Goal: Information Seeking & Learning: Find specific page/section

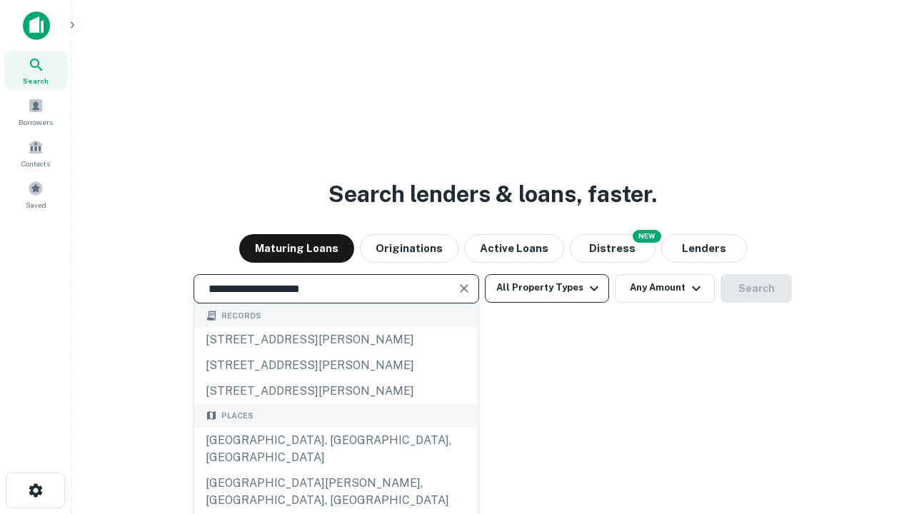
click at [336, 471] on div "[GEOGRAPHIC_DATA], [GEOGRAPHIC_DATA], [GEOGRAPHIC_DATA]" at bounding box center [336, 449] width 284 height 43
click at [547, 288] on button "All Property Types" at bounding box center [547, 288] width 124 height 29
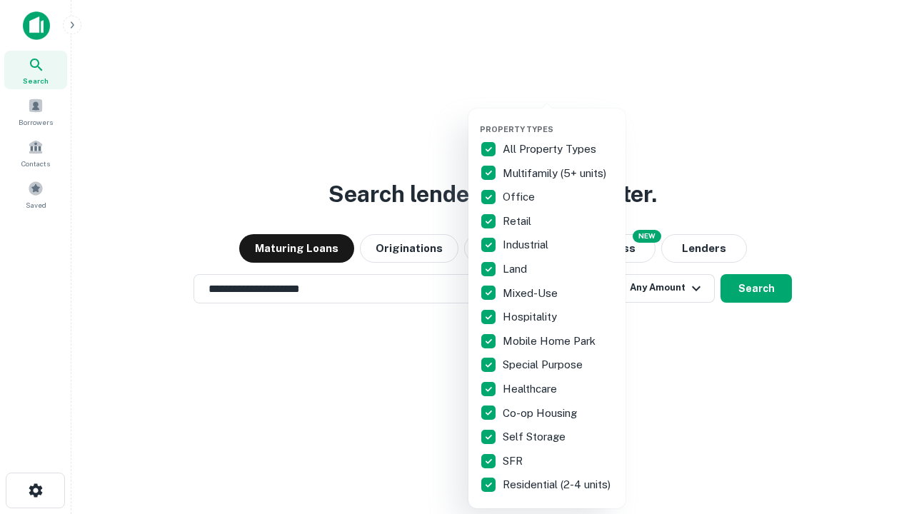
type input "**********"
click at [559, 120] on button "button" at bounding box center [558, 120] width 157 height 1
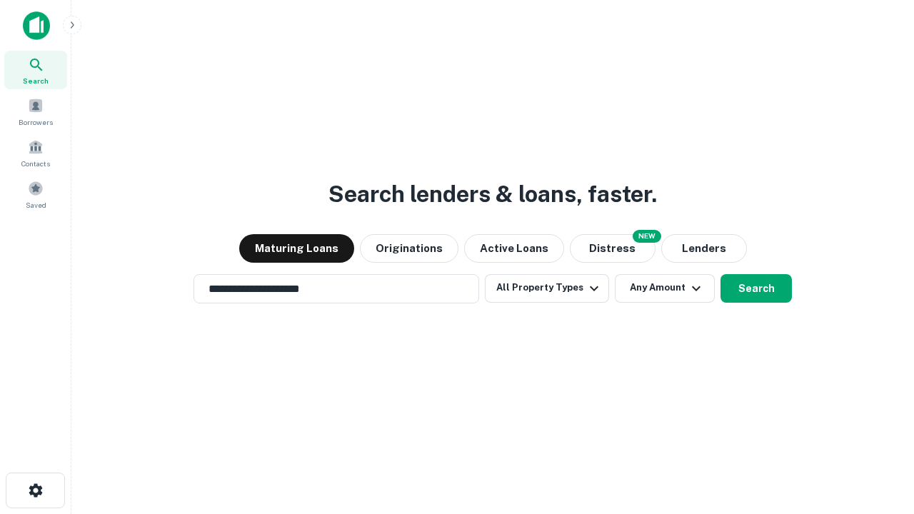
scroll to position [22, 0]
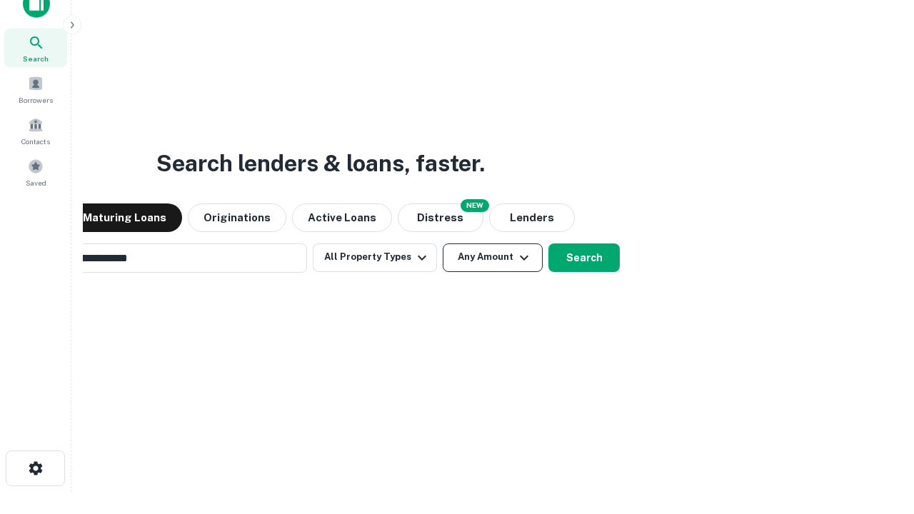
click at [443, 244] on button "Any Amount" at bounding box center [493, 258] width 100 height 29
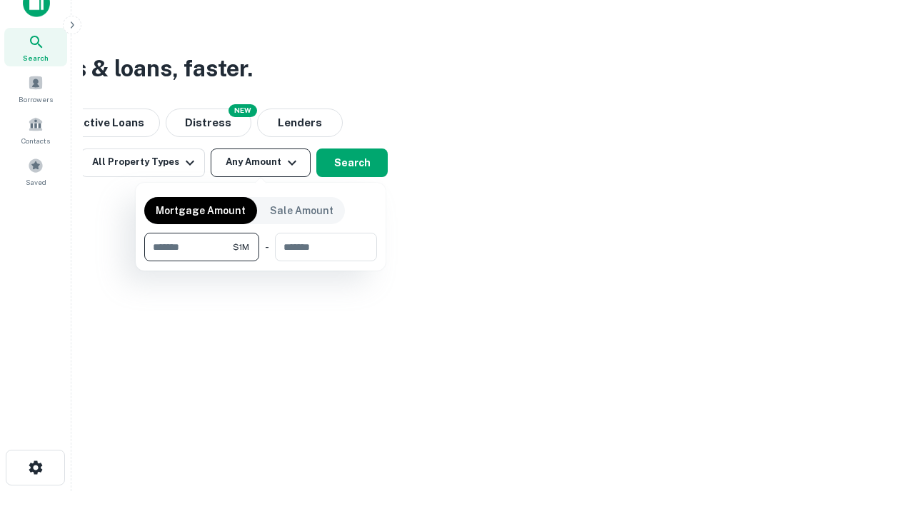
type input "*******"
click at [261, 261] on button "button" at bounding box center [260, 261] width 233 height 1
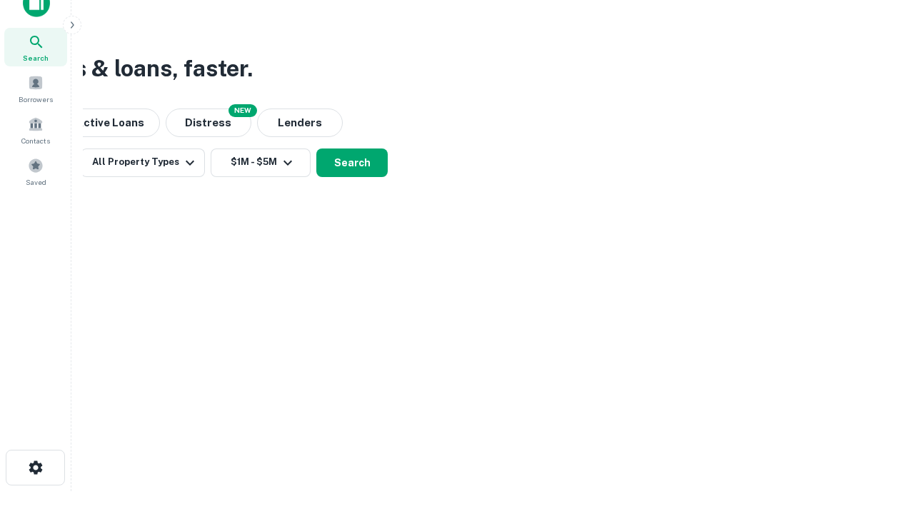
scroll to position [9, 264]
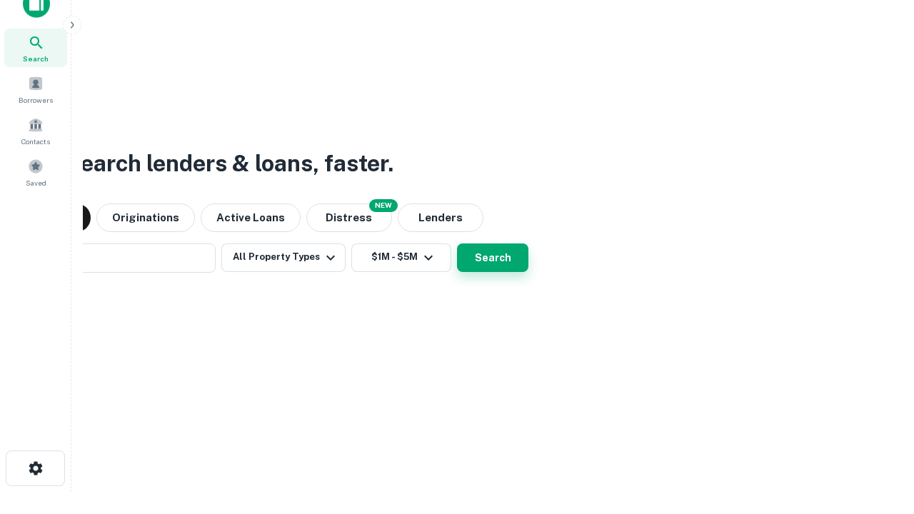
click at [457, 244] on button "Search" at bounding box center [492, 258] width 71 height 29
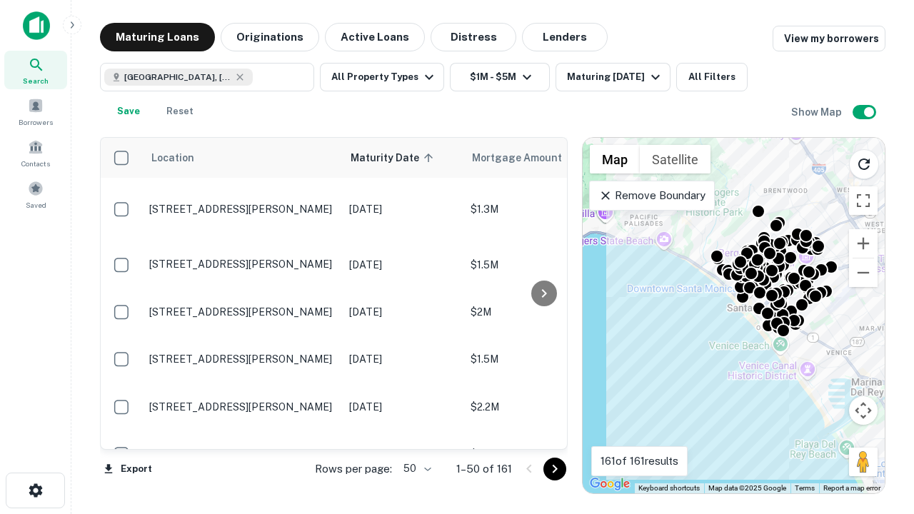
click at [415, 469] on body "Search Borrowers Contacts Saved Maturing Loans Originations Active Loans Distre…" at bounding box center [457, 257] width 914 height 514
click at [416, 433] on li "25" at bounding box center [415, 433] width 41 height 26
